Goal: Task Accomplishment & Management: Use online tool/utility

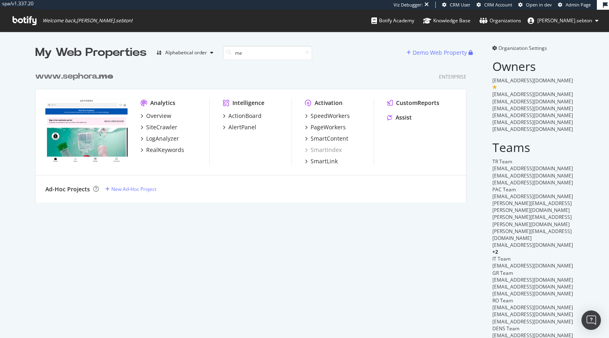
scroll to position [135, 431]
type input "me"
click at [341, 113] on div "SpeedWorkers" at bounding box center [330, 116] width 39 height 8
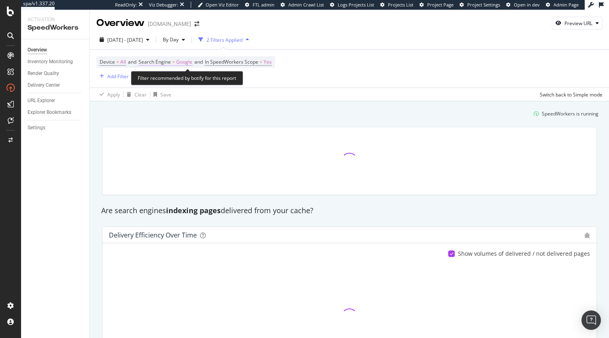
click at [182, 61] on span "Google" at bounding box center [184, 61] width 16 height 11
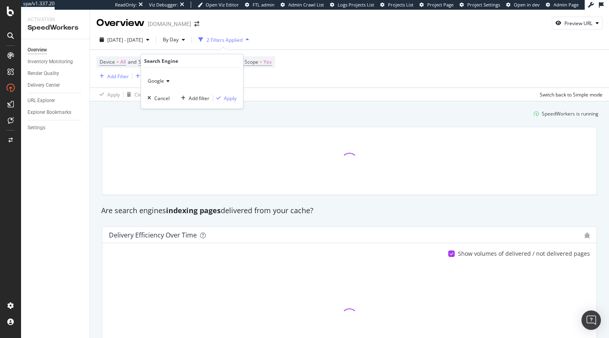
click at [162, 80] on span "Google" at bounding box center [156, 80] width 16 height 7
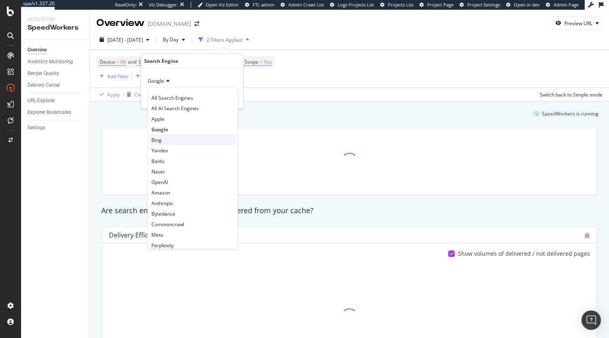
click at [162, 138] on div "Bing" at bounding box center [192, 139] width 87 height 11
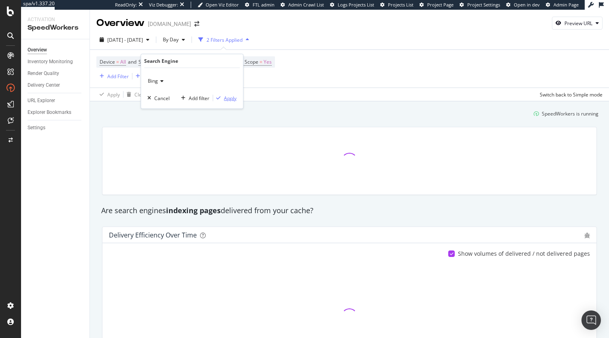
click at [234, 98] on div "Apply" at bounding box center [230, 97] width 13 height 7
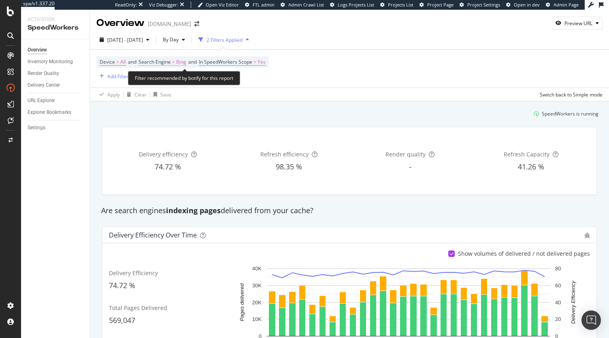
click at [184, 62] on span "Bing" at bounding box center [181, 61] width 10 height 11
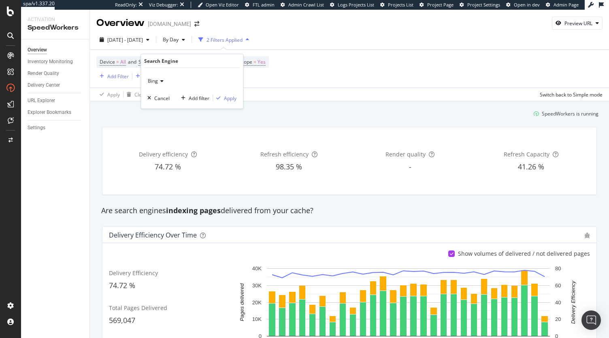
click at [156, 81] on span "Bing" at bounding box center [153, 80] width 10 height 7
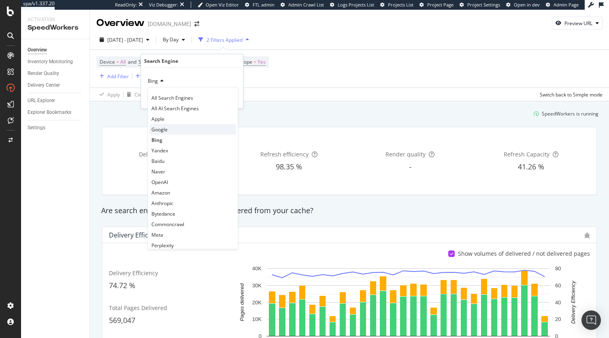
click at [166, 128] on span "Google" at bounding box center [160, 129] width 16 height 7
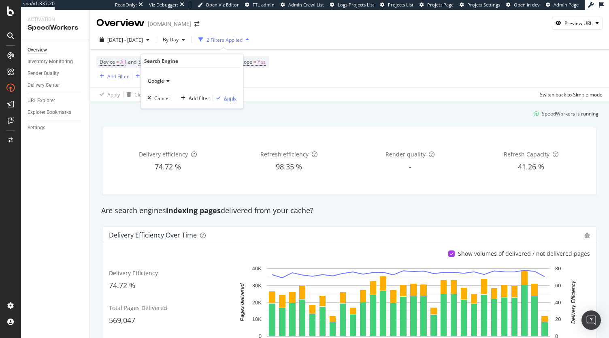
click at [229, 100] on div "Apply" at bounding box center [230, 97] width 13 height 7
